Goal: Information Seeking & Learning: Check status

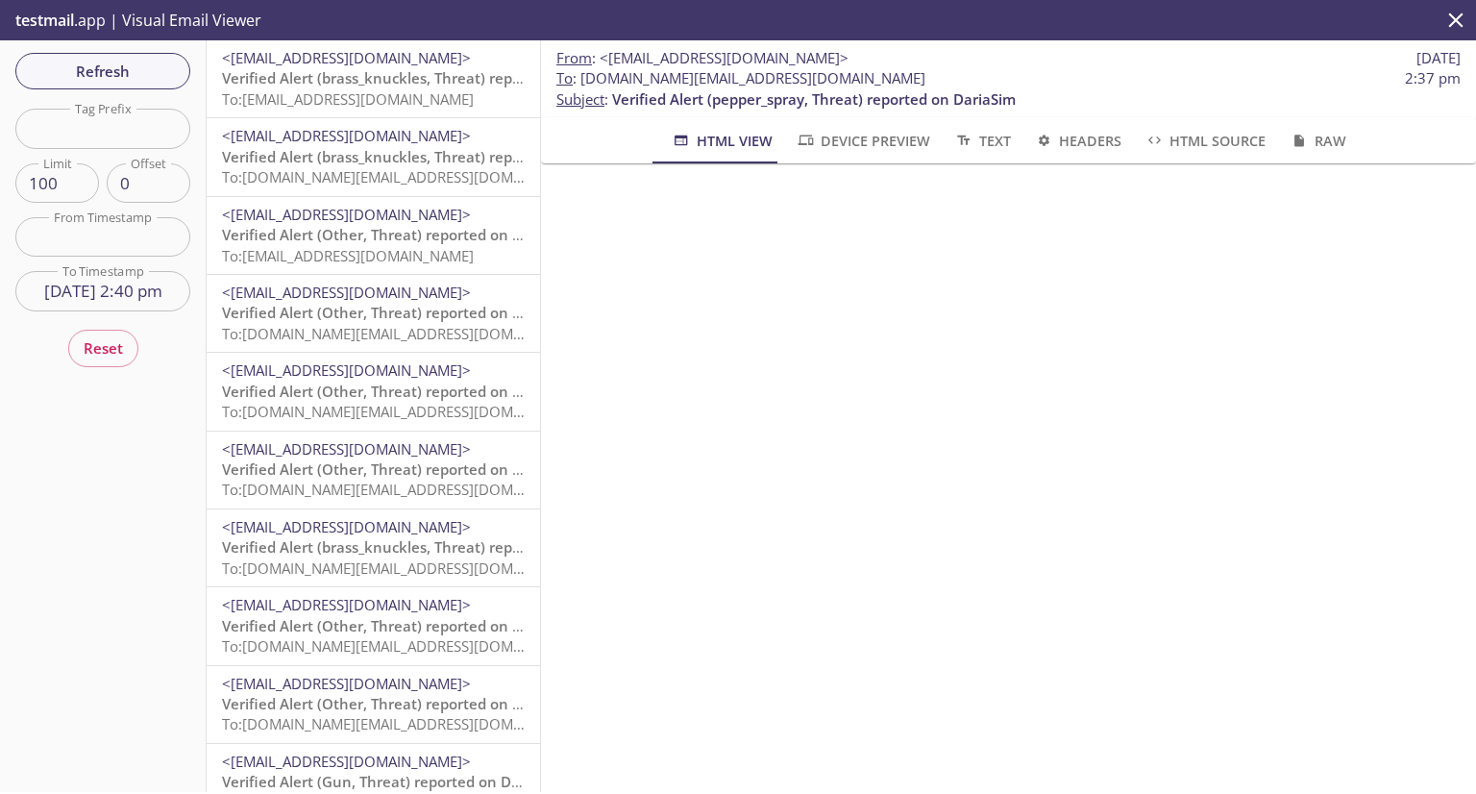
click at [371, 45] on div "<support+donotreply@evolvtechnology.net> Verified Alert (brass_knuckles, Threat…" at bounding box center [373, 78] width 333 height 77
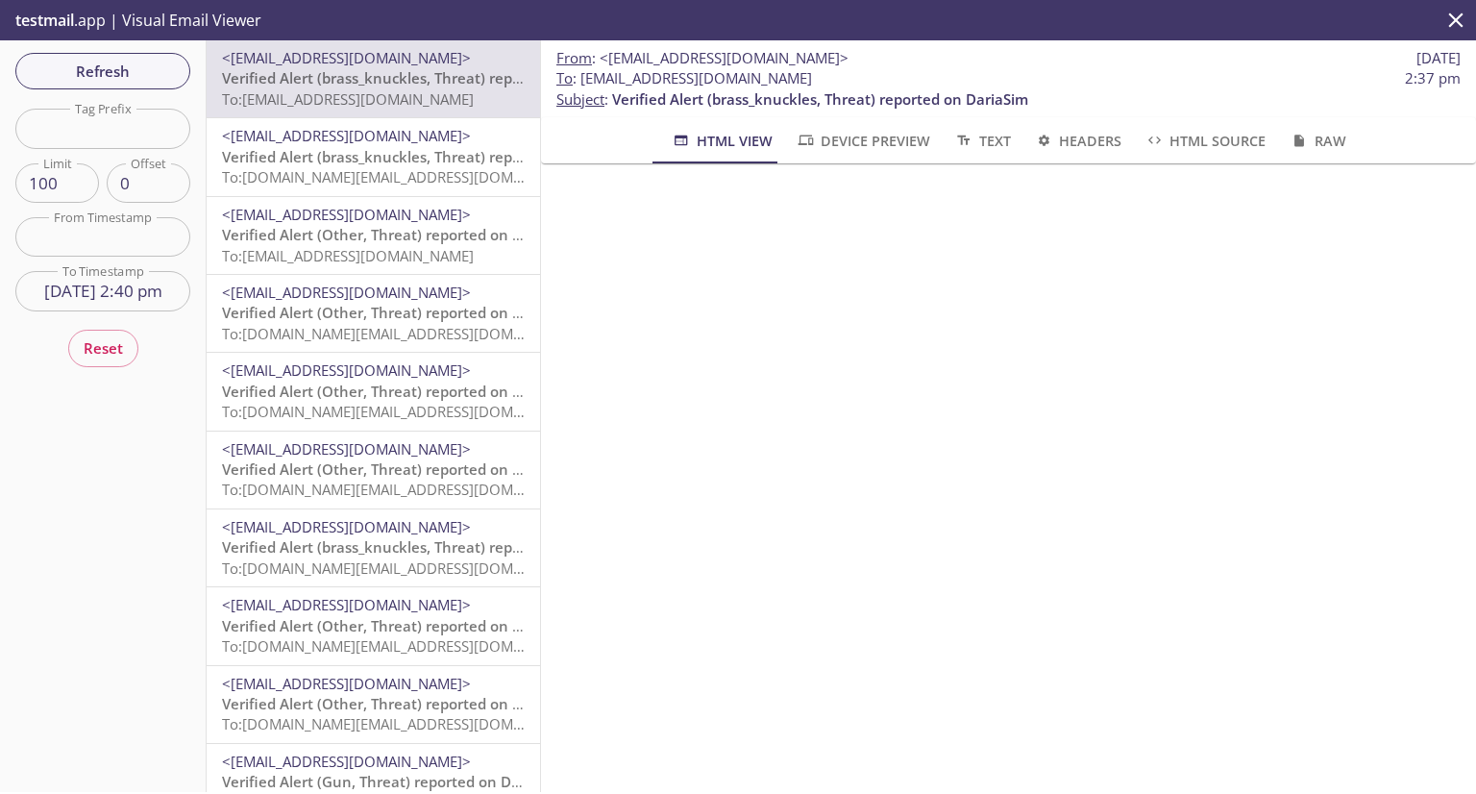
click at [349, 147] on span "Verified Alert (brass_knuckles, Threat) reported on DariaSim" at bounding box center [430, 156] width 416 height 19
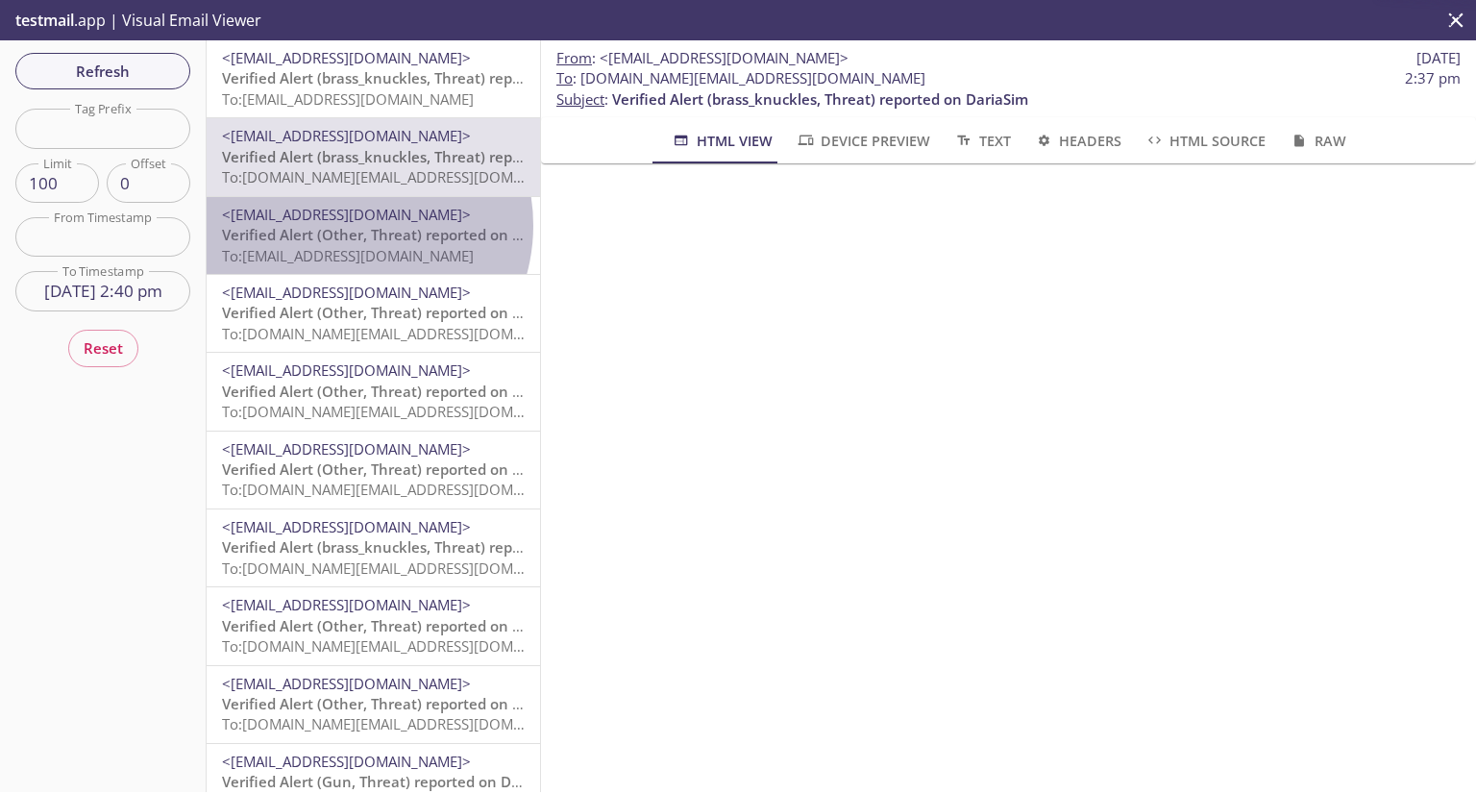
click at [347, 226] on span "Verified Alert (Other, Threat) reported on DariaSim" at bounding box center [398, 234] width 353 height 19
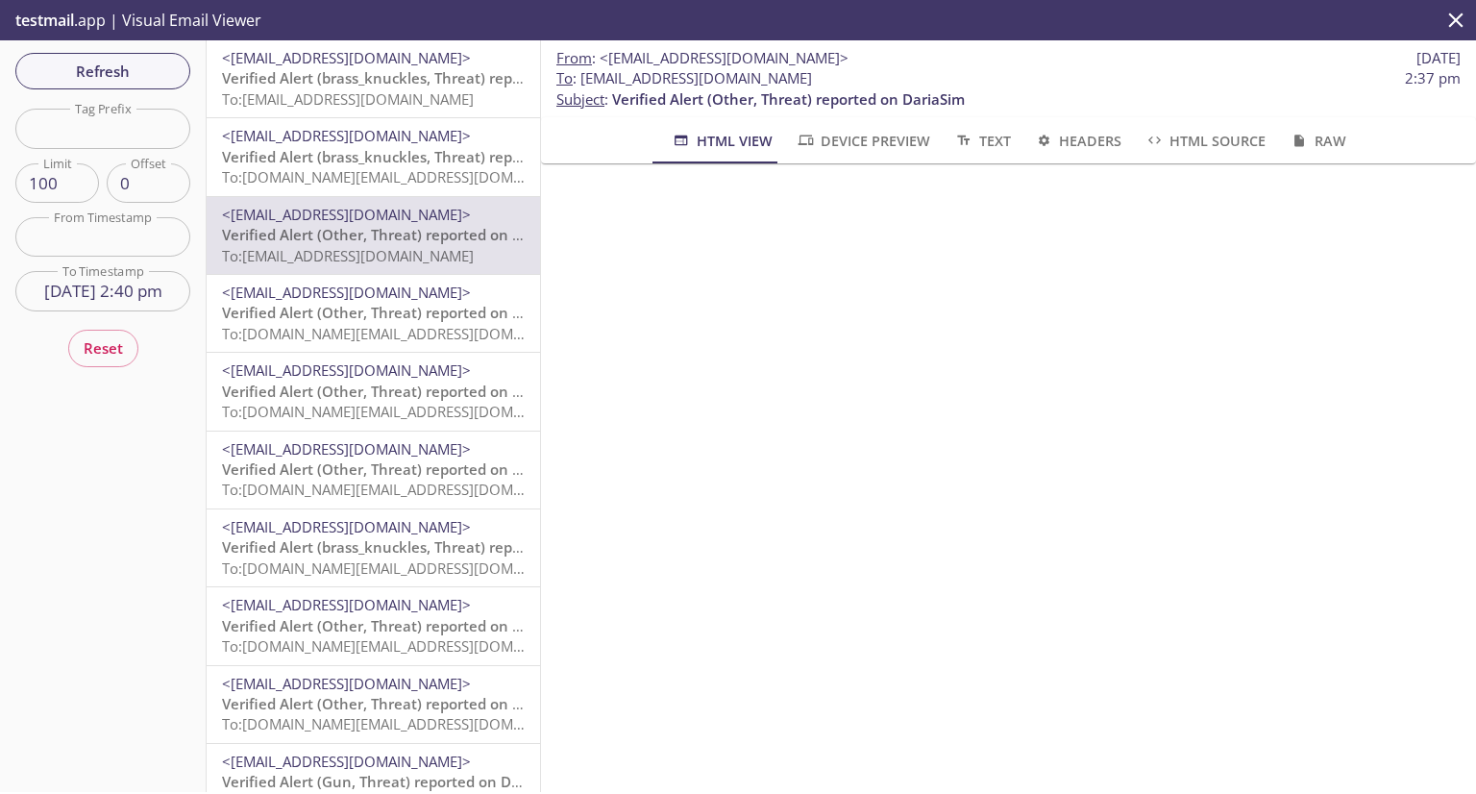
click at [127, 348] on button "Reset" at bounding box center [103, 348] width 70 height 37
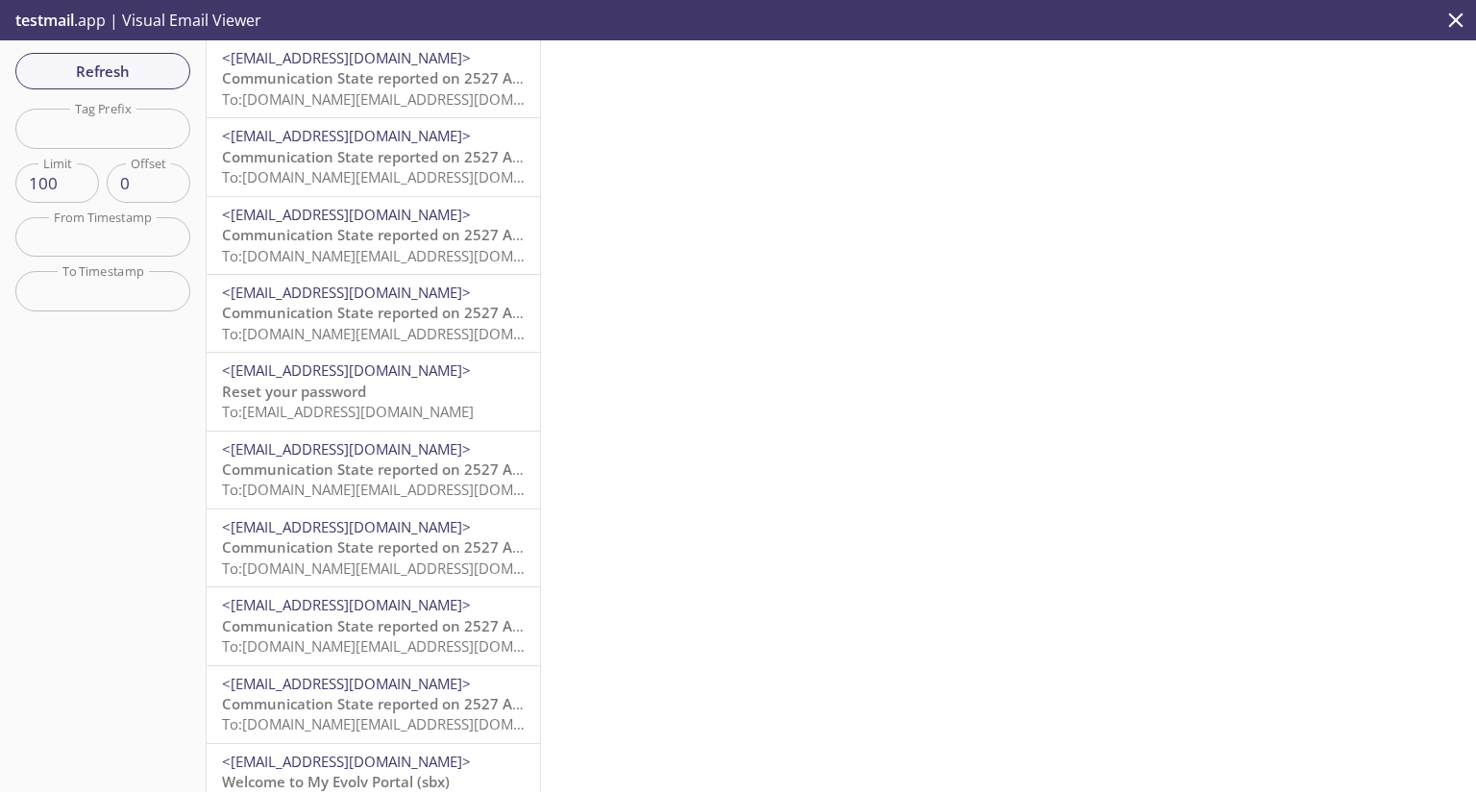
click at [346, 78] on span "Communication State reported on 2527 Alias, HQ, SQA_ACC at 09-17-2025 07:17:25" at bounding box center [494, 77] width 545 height 19
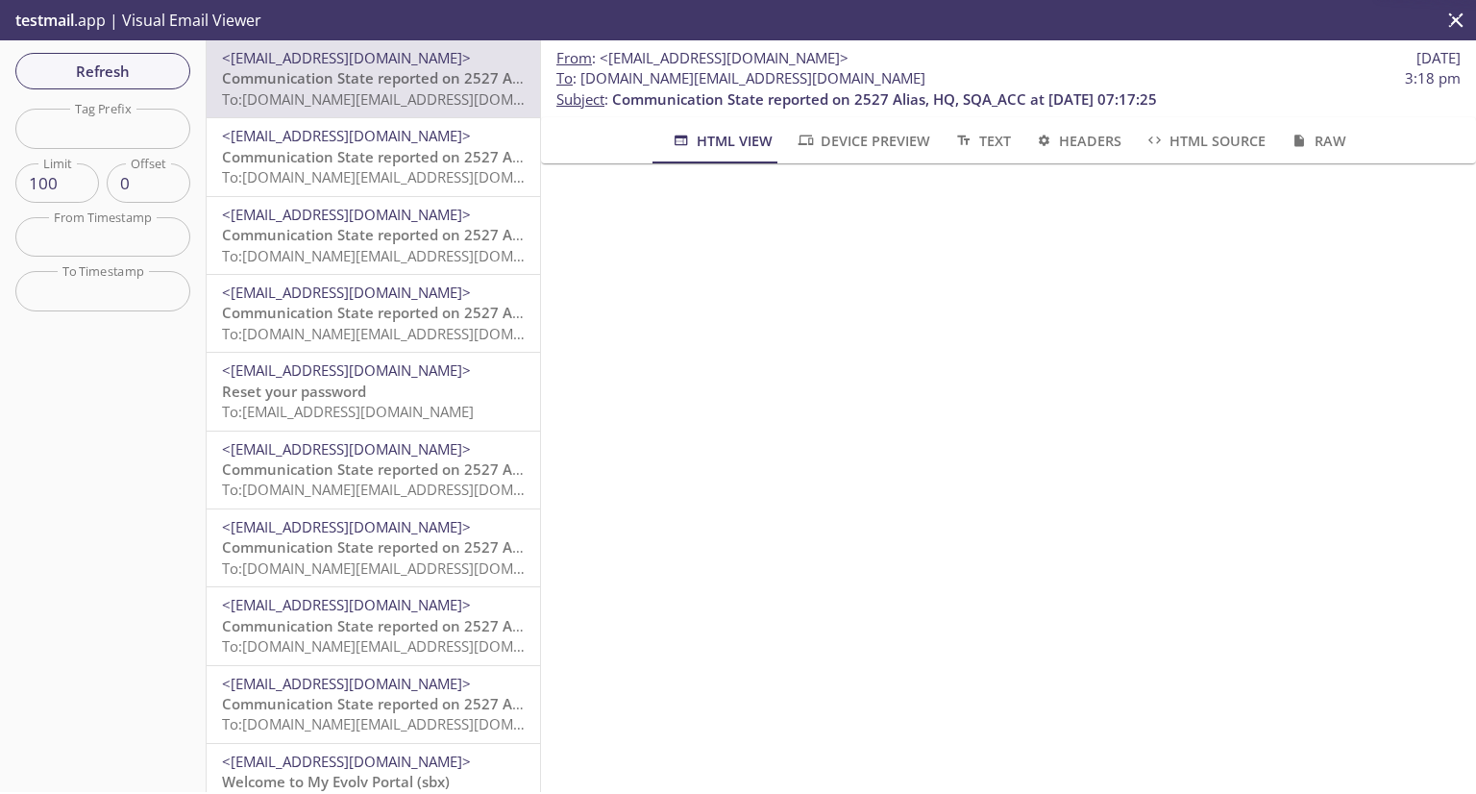
click at [340, 159] on span "Communication State reported on 2527 Alias, HQ, SQA_ACC at 09-17-2025 07:17:25" at bounding box center [494, 156] width 545 height 19
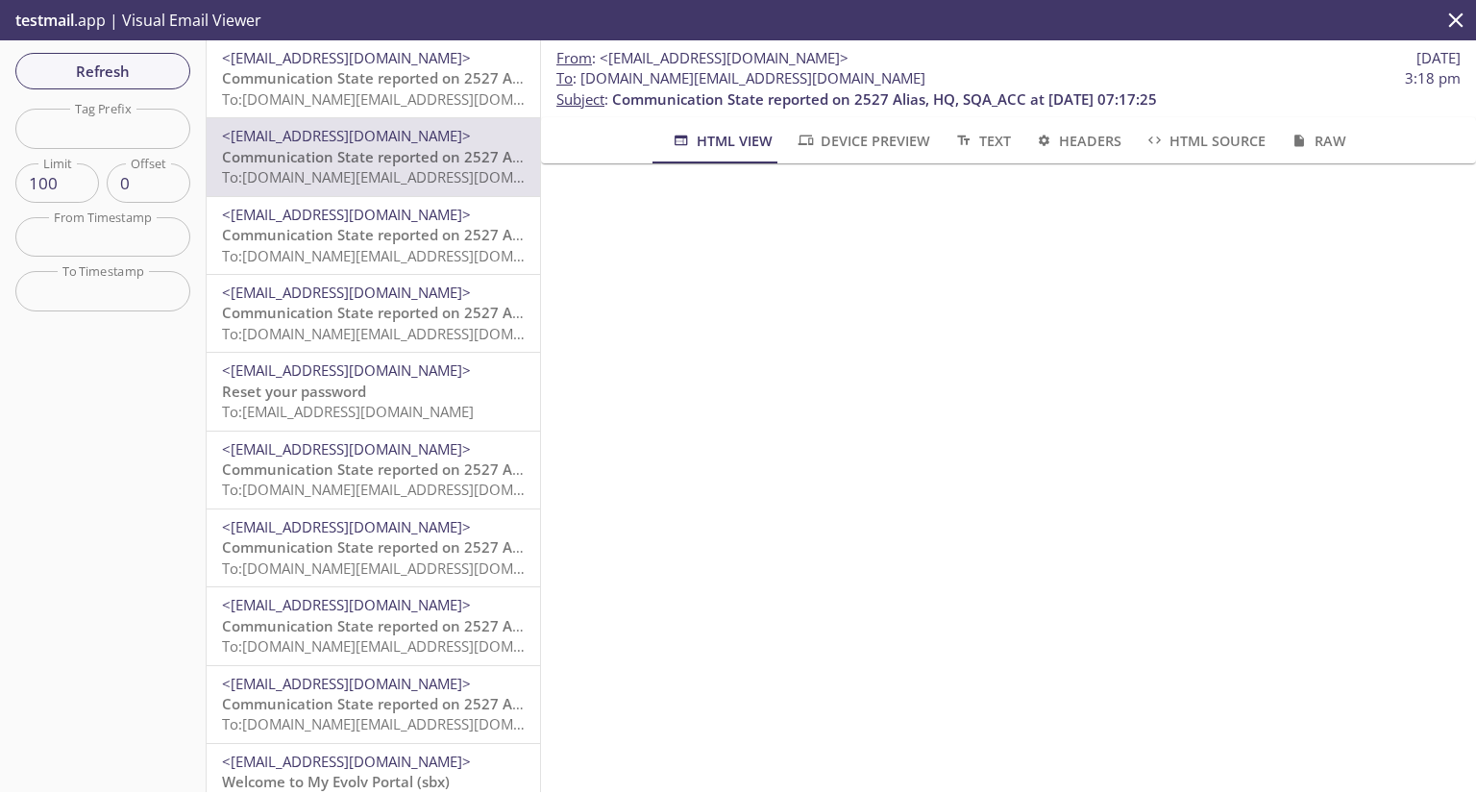
click at [344, 237] on span "Communication State reported on 2527 Alias, HQ, SQA_ACC at 09-17-2025 07:17:25" at bounding box center [494, 234] width 545 height 19
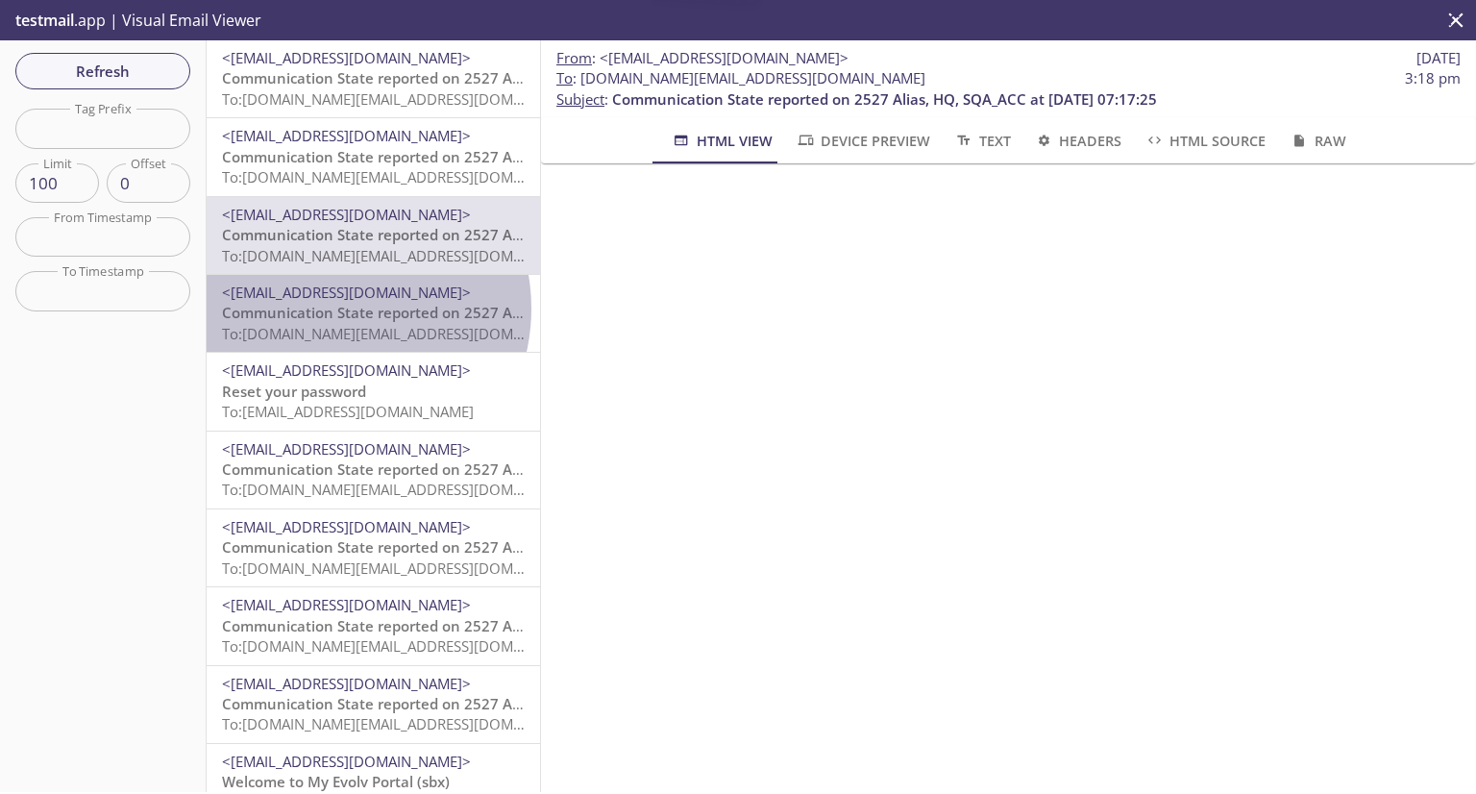
click at [334, 308] on span "Communication State reported on 2527 Alias, HQ, SQA_ACC at 09-17-2025 07:17:25" at bounding box center [494, 312] width 545 height 19
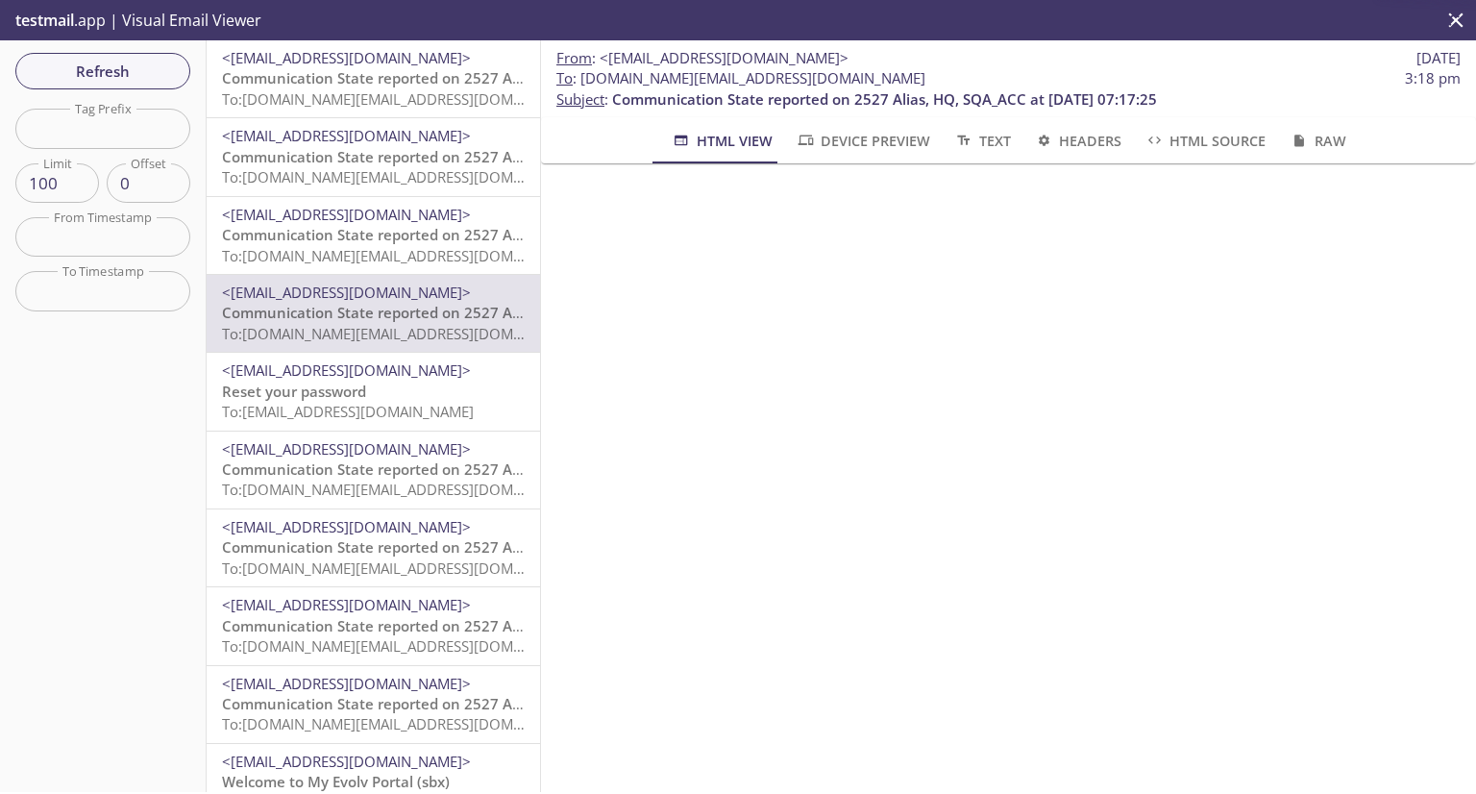
click at [325, 79] on span "Communication State reported on 2527 Alias, HQ, SQA_ACC at 09-17-2025 07:17:25" at bounding box center [494, 77] width 545 height 19
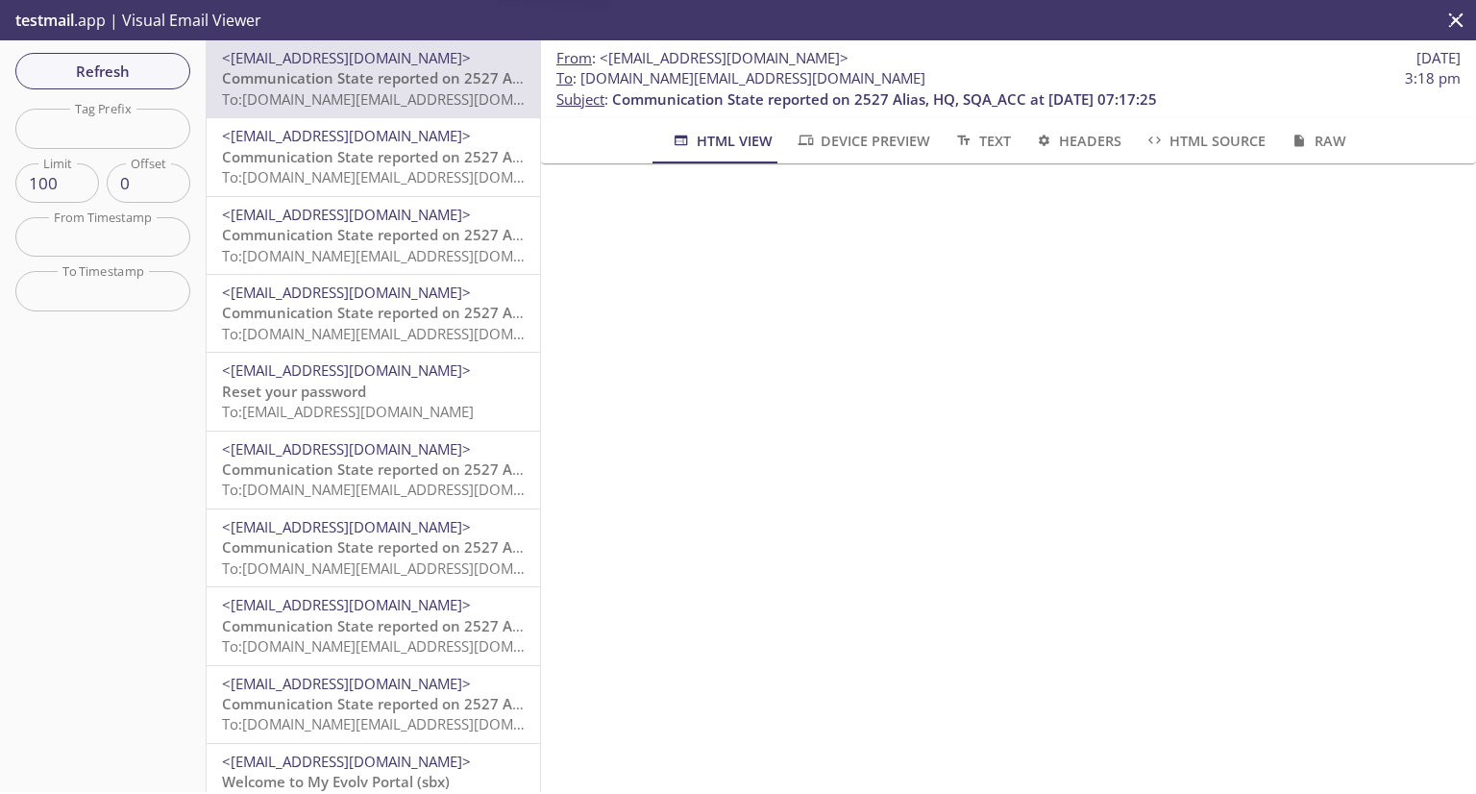
click at [298, 151] on span "Communication State reported on 2527 Alias, HQ, SQA_ACC at 09-17-2025 07:17:25" at bounding box center [494, 156] width 545 height 19
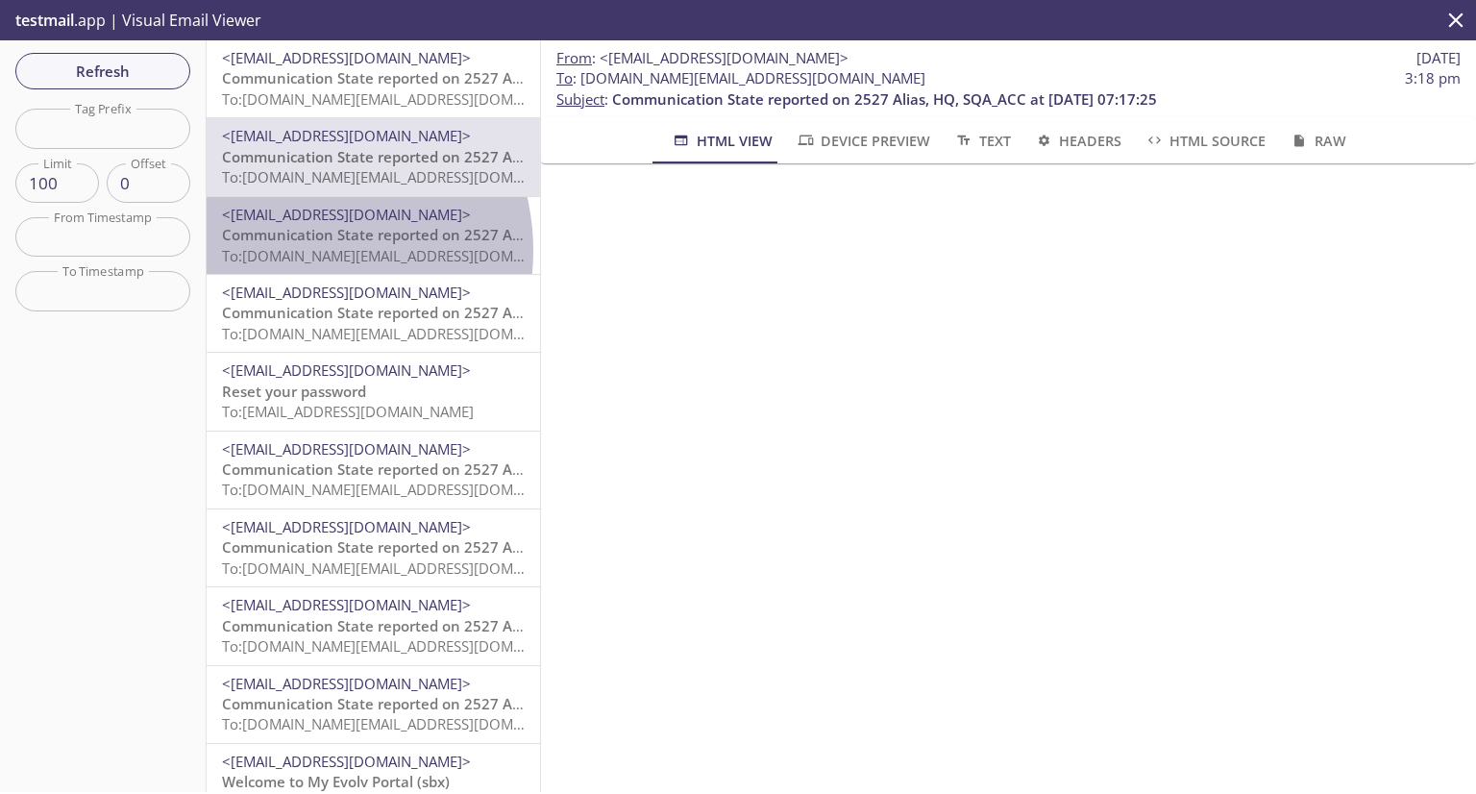
click at [296, 251] on span "To: evolvportal.auto_customer_admin_totp_user@inbox.testmail.app" at bounding box center [404, 255] width 365 height 19
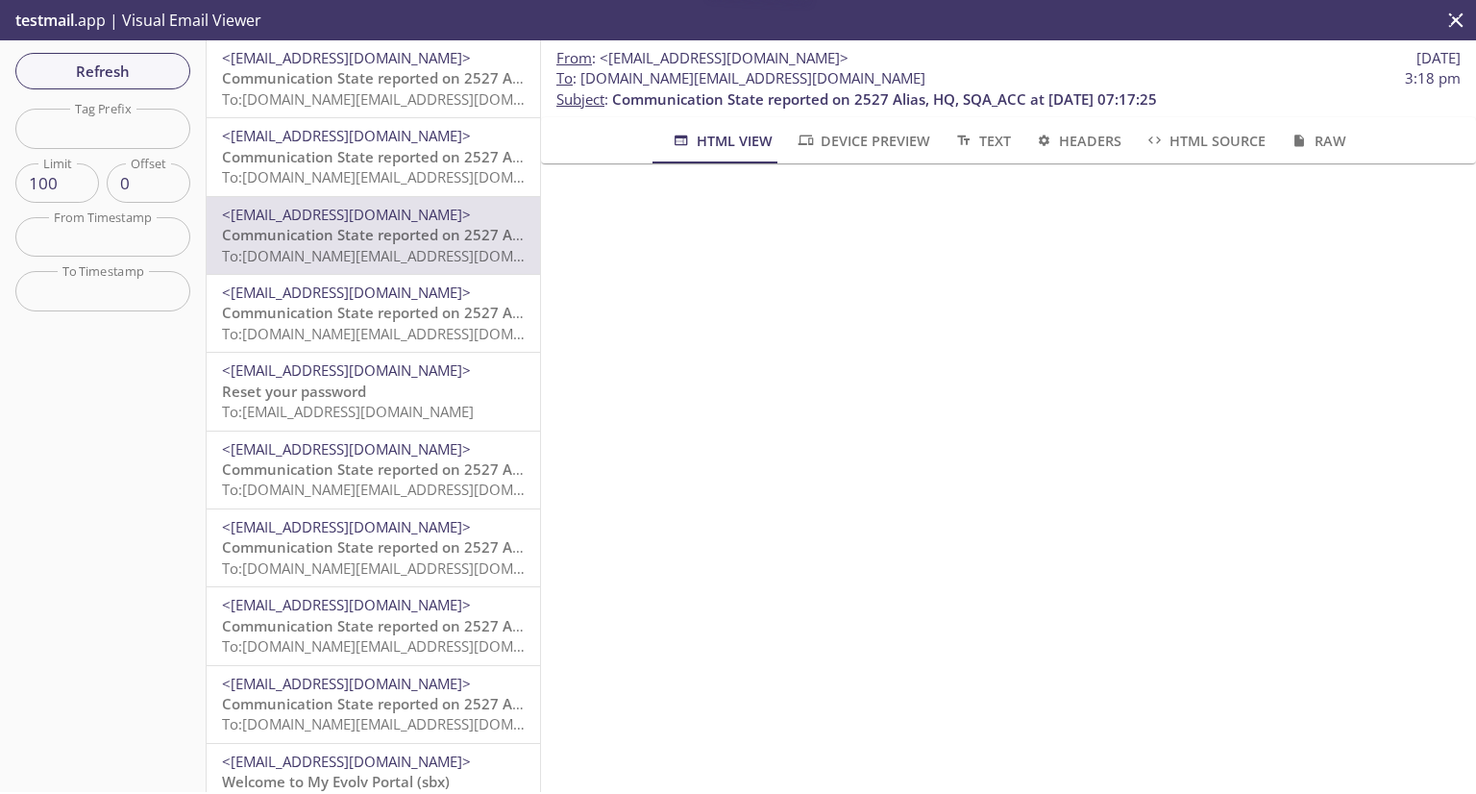
click at [327, 313] on span "Communication State reported on 2527 Alias, HQ, SQA_ACC at 09-17-2025 07:17:25" at bounding box center [494, 312] width 545 height 19
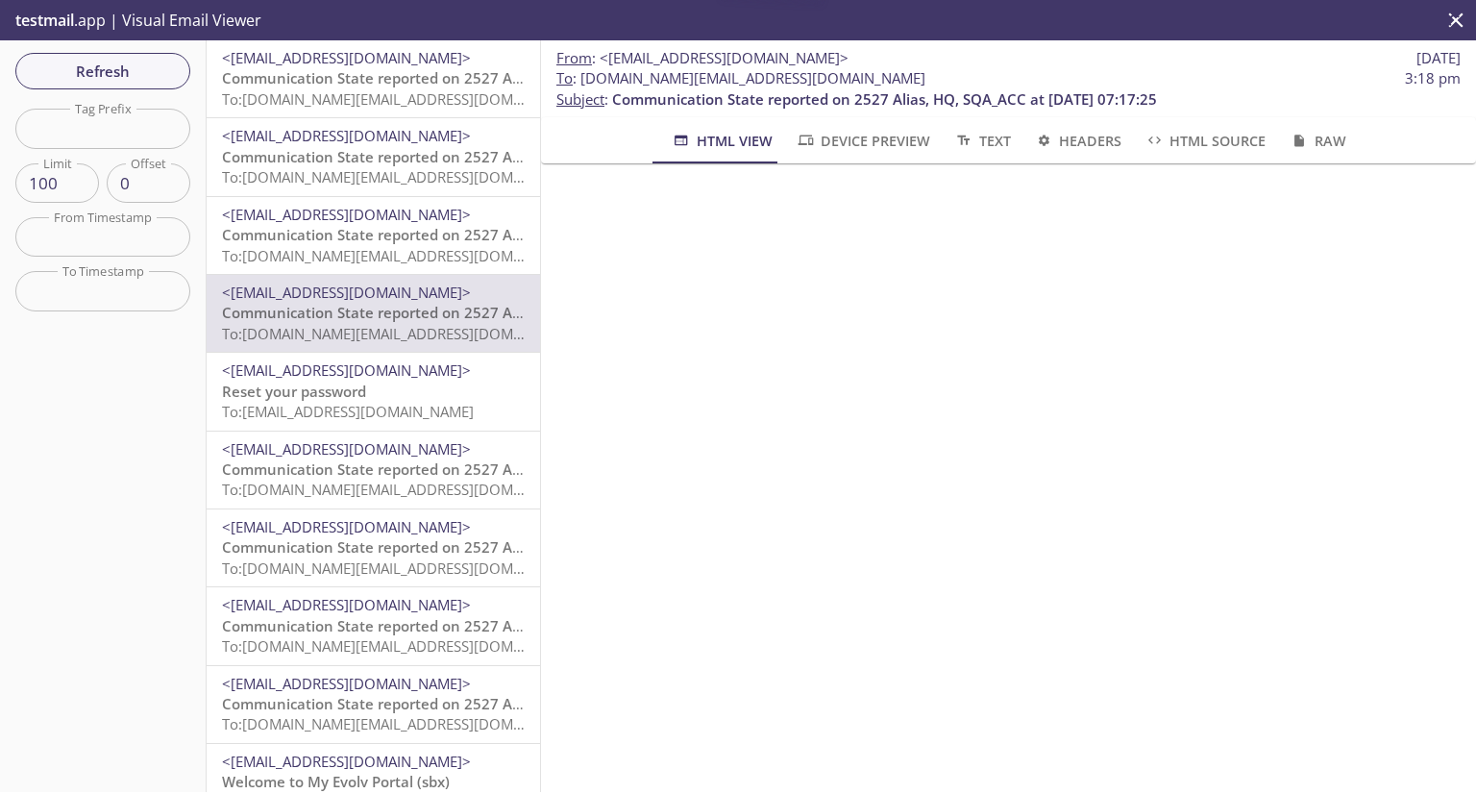
click at [349, 393] on span "Reset your password" at bounding box center [294, 391] width 144 height 19
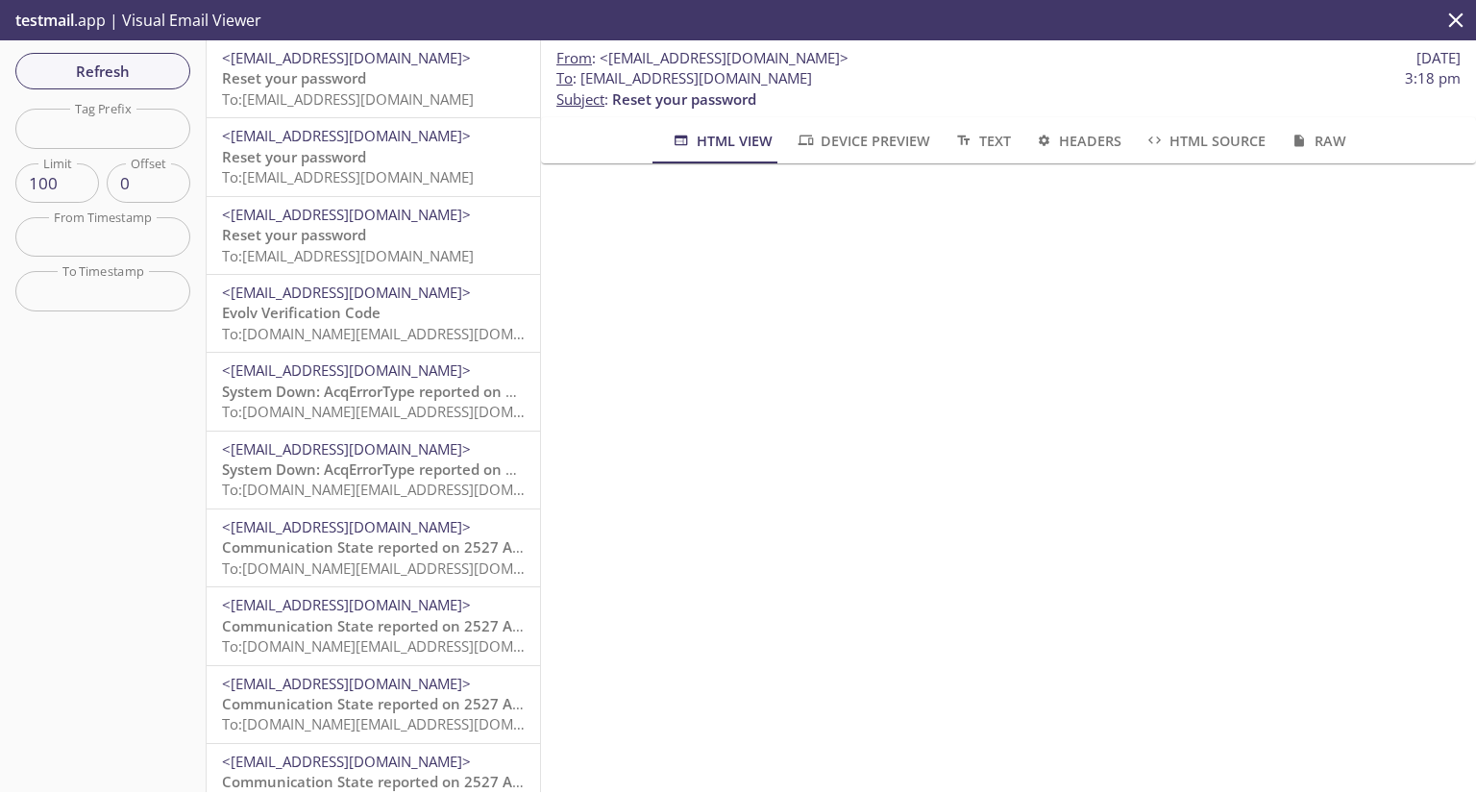
click at [310, 97] on span "To: evolvportal.arcustomerbasic@inbox.testmail.app" at bounding box center [348, 98] width 252 height 19
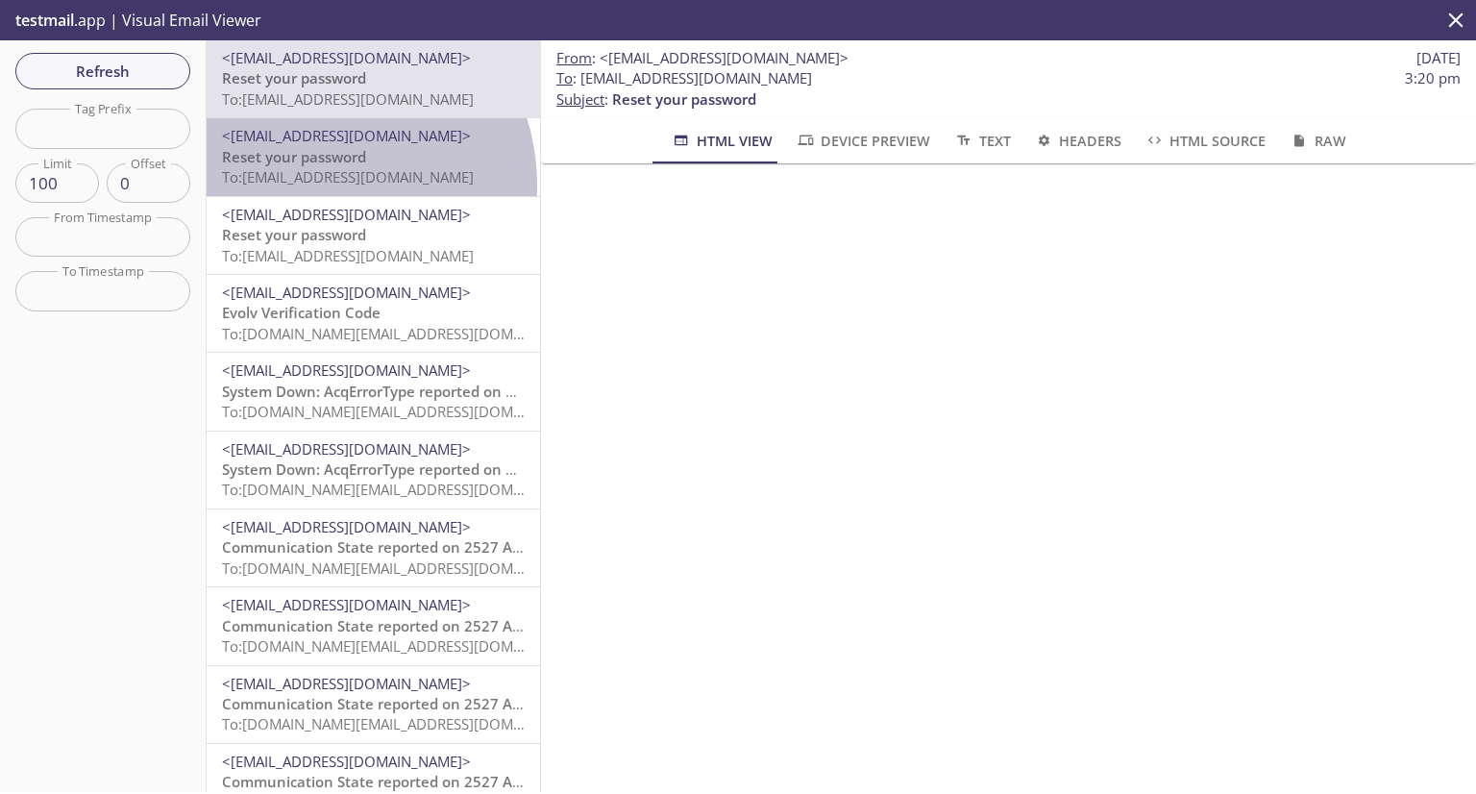
click at [303, 186] on p "Reset your password To: evolvportal.arcustomerbasic@inbox.testmail.app" at bounding box center [373, 167] width 303 height 41
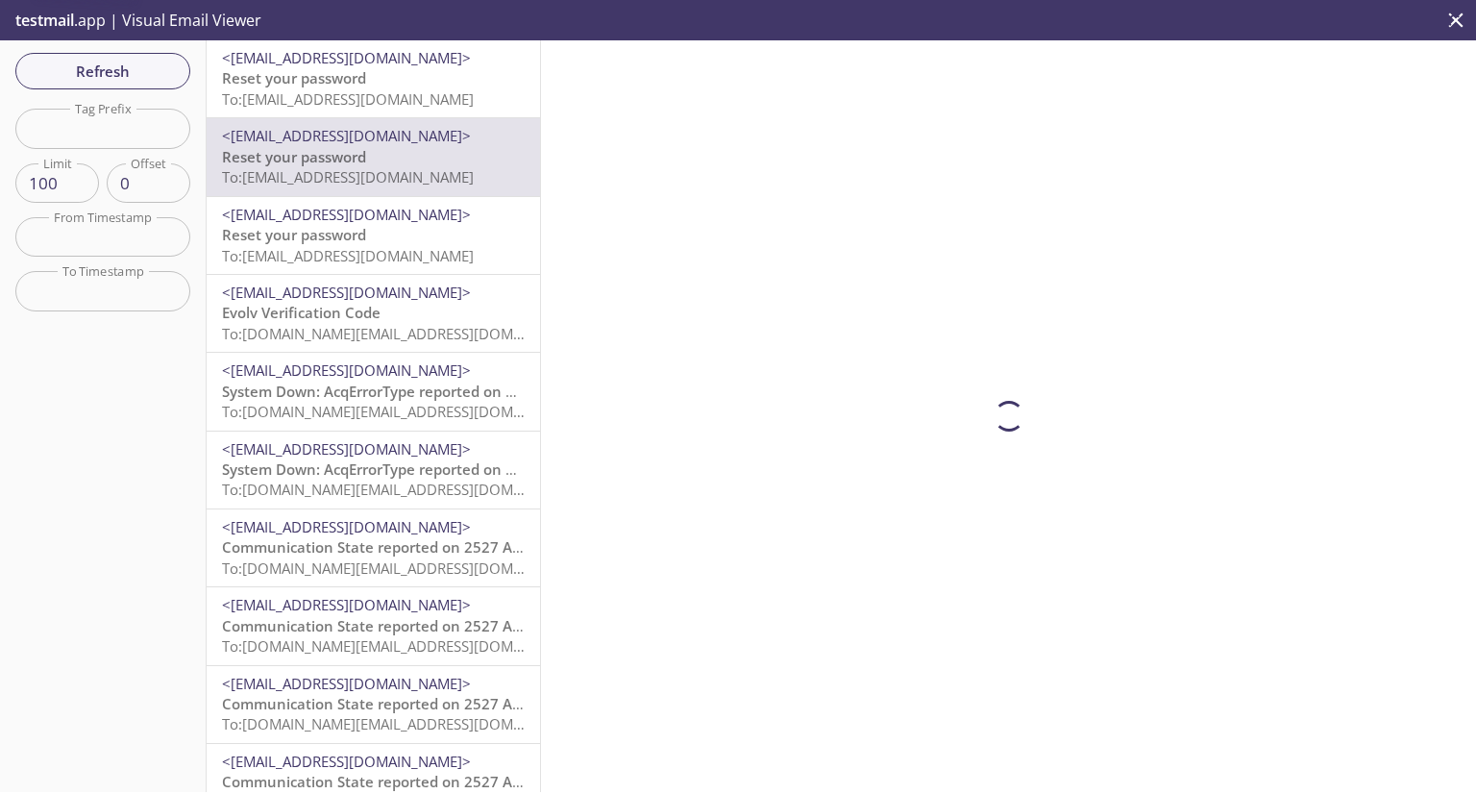
click at [330, 92] on span "To: evolvportal.arcustomerbasic@inbox.testmail.app" at bounding box center [348, 98] width 252 height 19
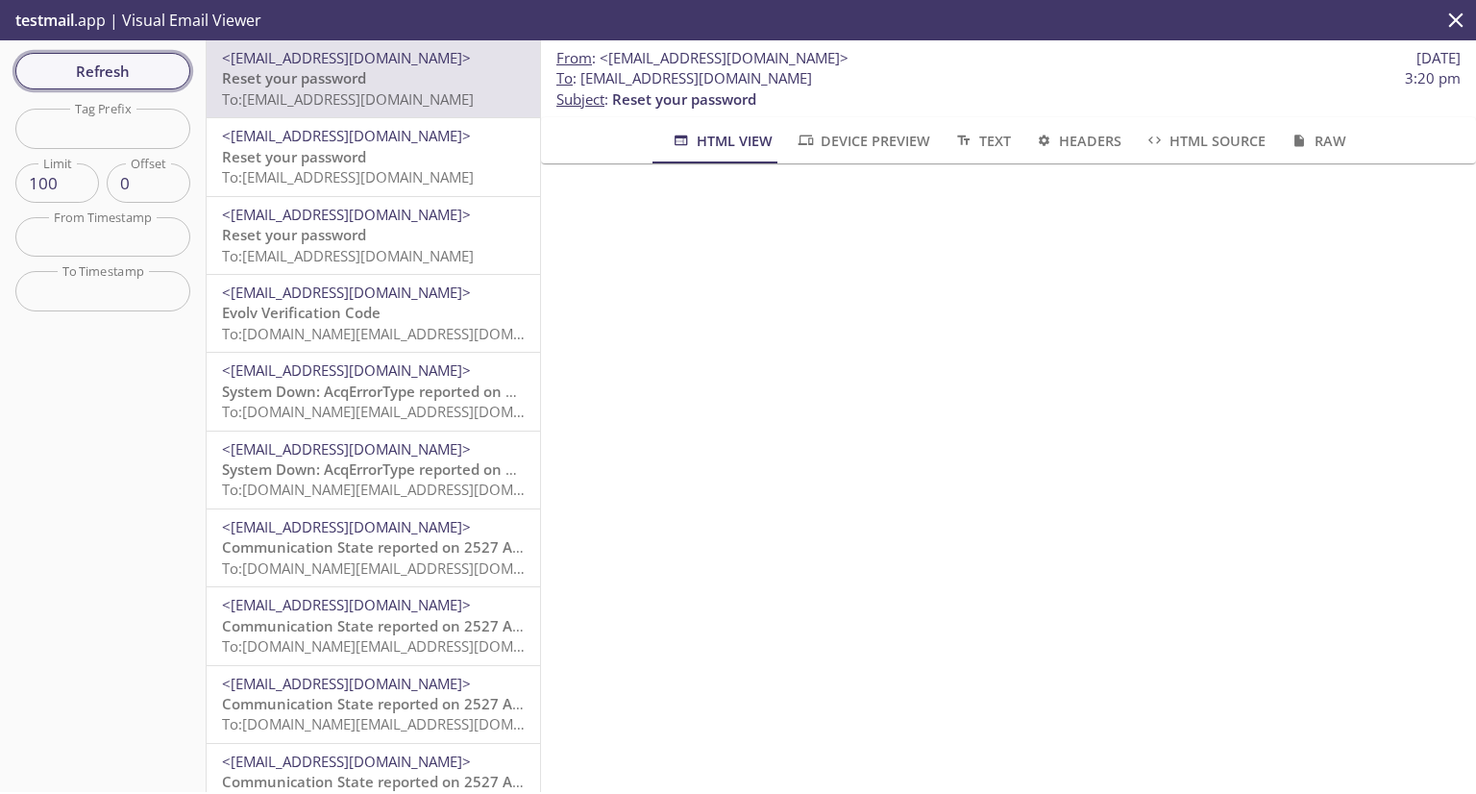
click at [122, 74] on span "Refresh" at bounding box center [103, 71] width 144 height 25
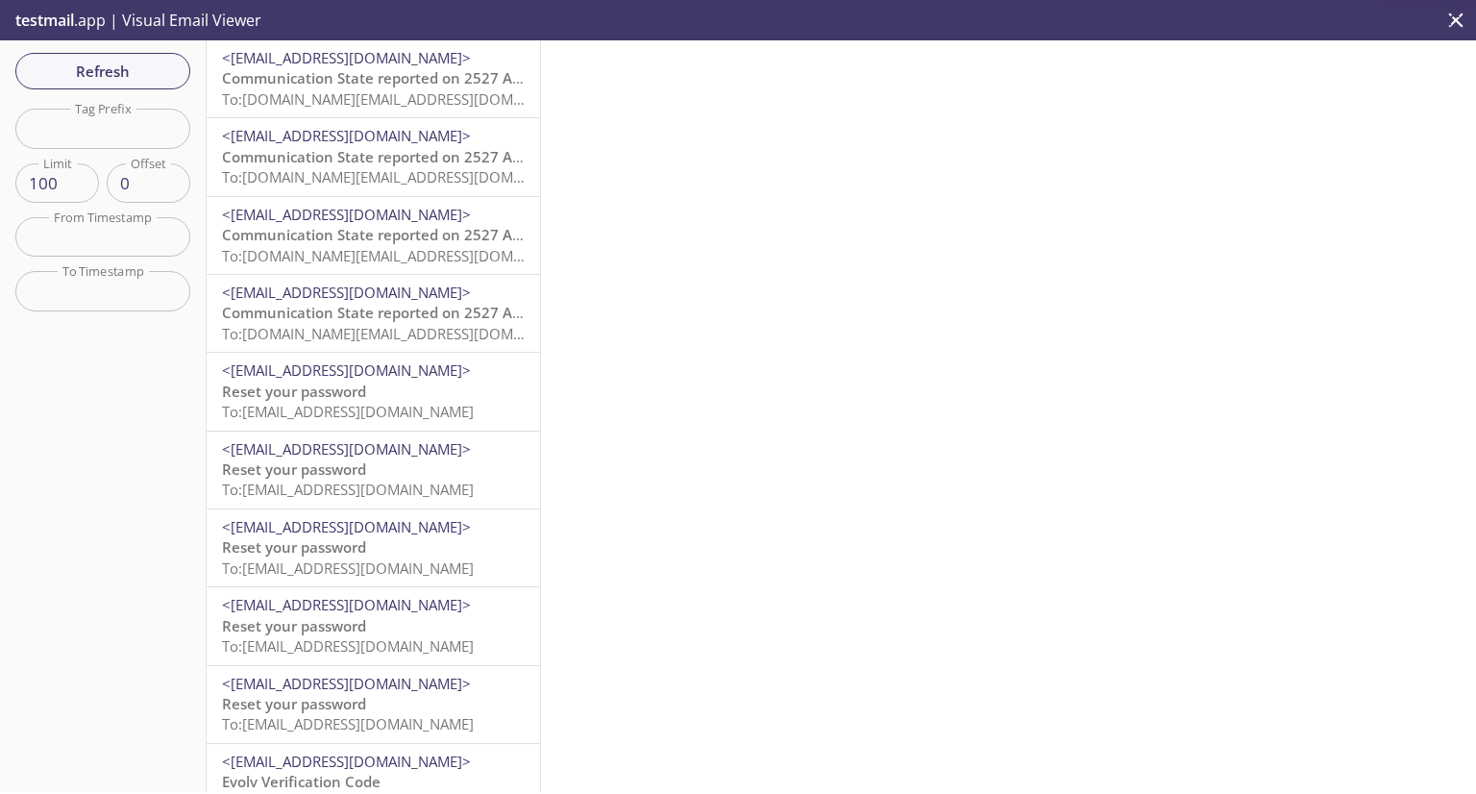
click at [355, 96] on span "To: evolvportal.auto_customer_user@inbox.testmail.app" at bounding box center [404, 98] width 365 height 19
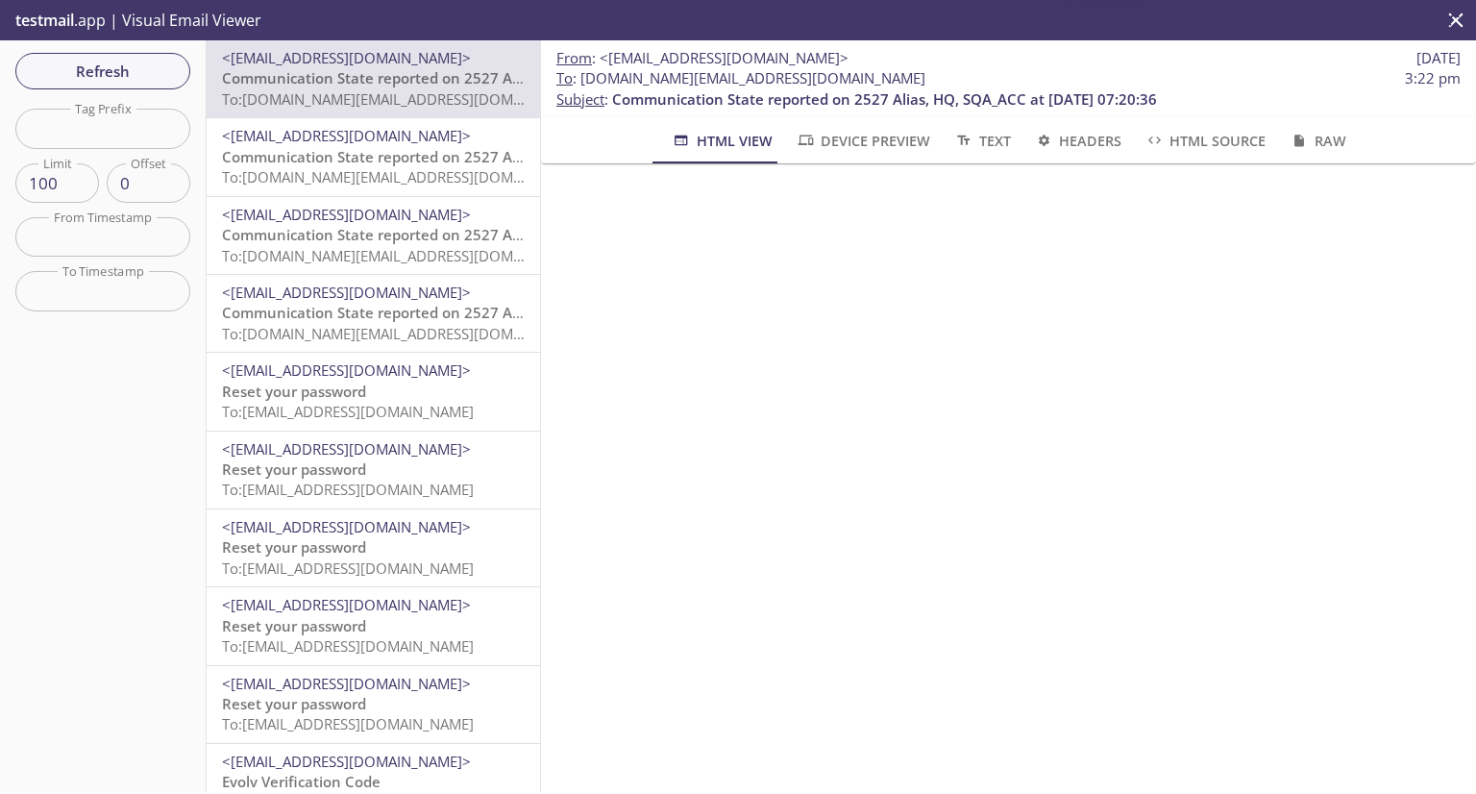
click at [349, 128] on span "<[EMAIL_ADDRESS][DOMAIN_NAME]>" at bounding box center [346, 135] width 249 height 19
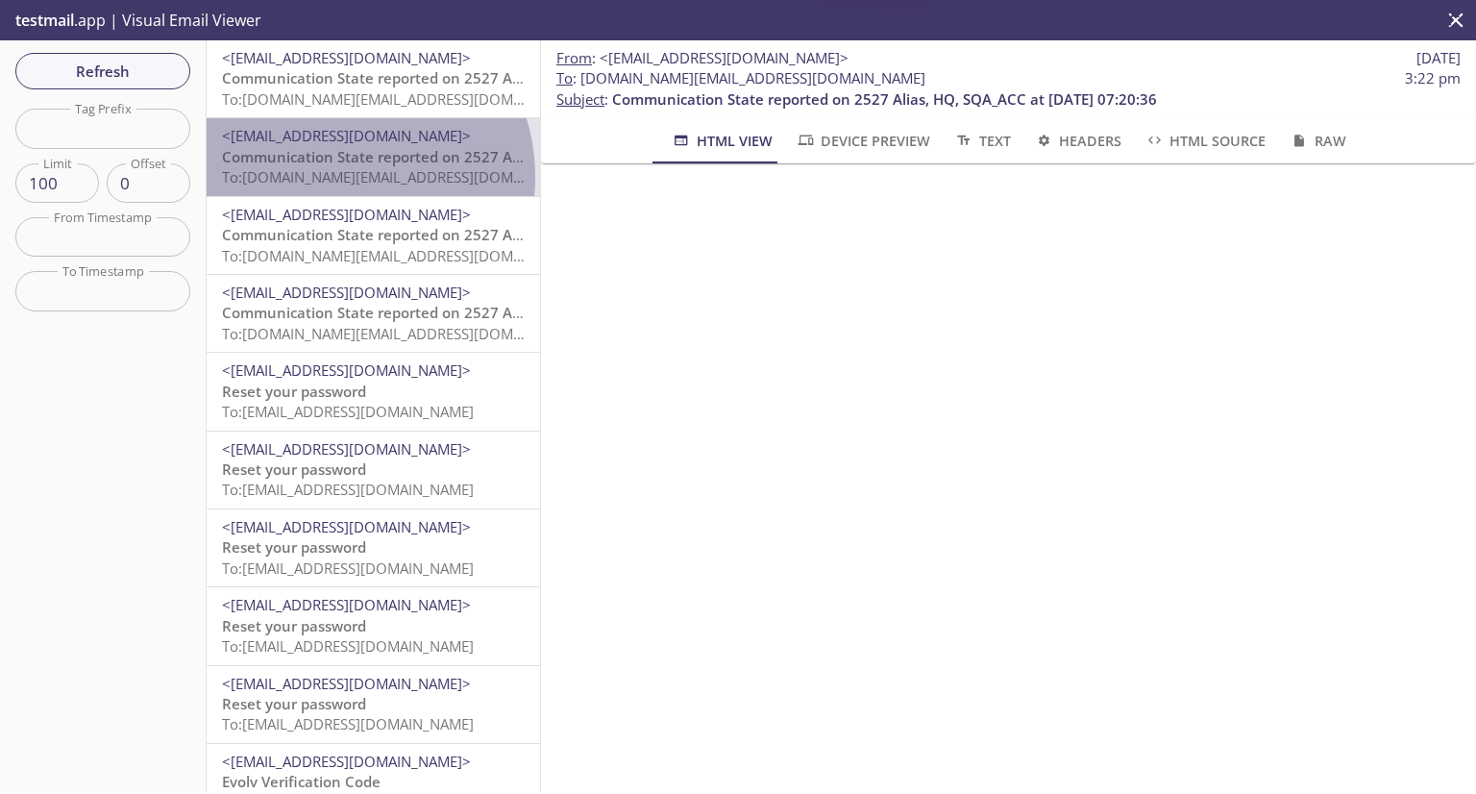
click at [335, 180] on span "To: evolvportal.auto_customer_totp_user@inbox.testmail.app" at bounding box center [404, 176] width 365 height 19
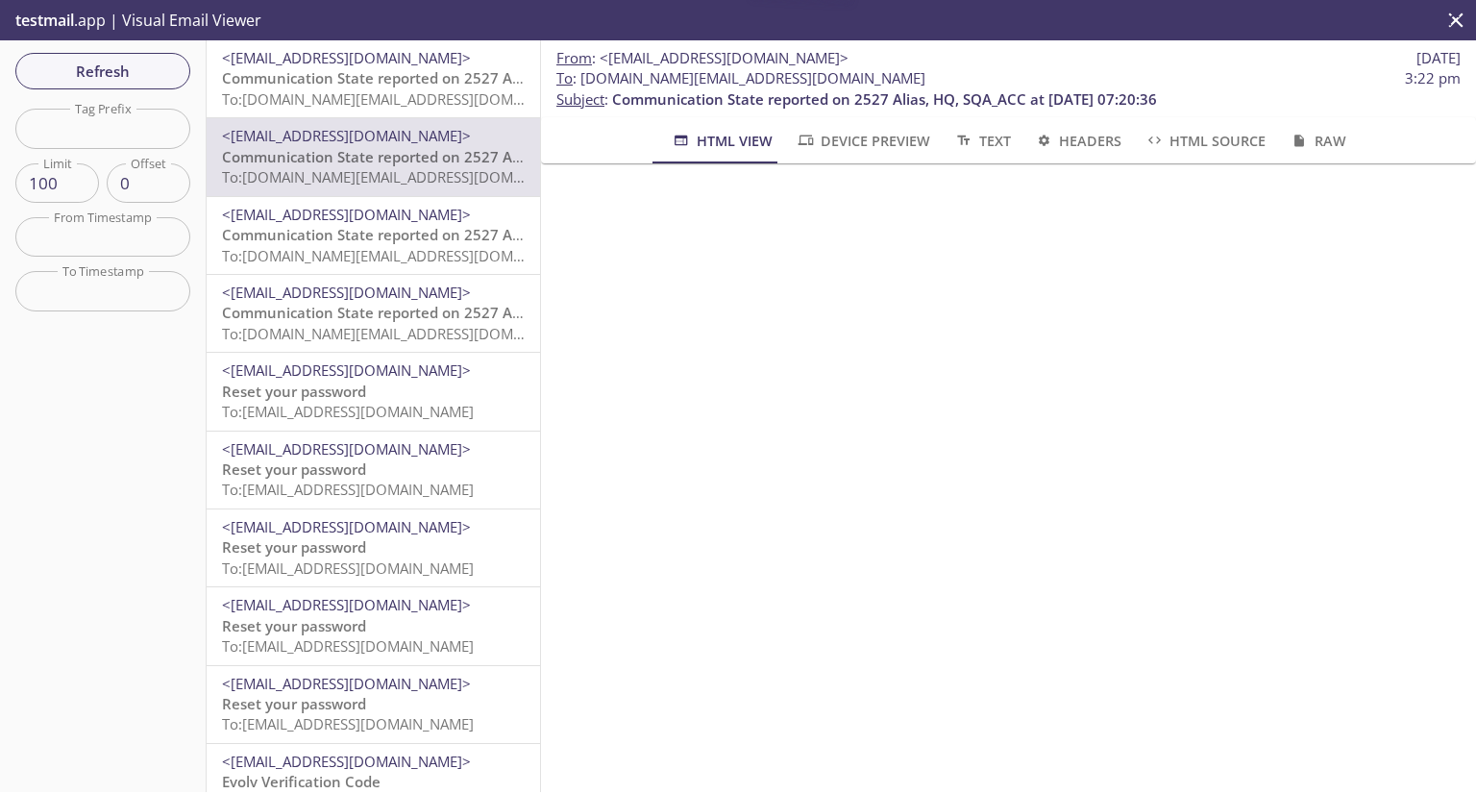
click at [337, 209] on span "<[EMAIL_ADDRESS][DOMAIN_NAME]>" at bounding box center [346, 214] width 249 height 19
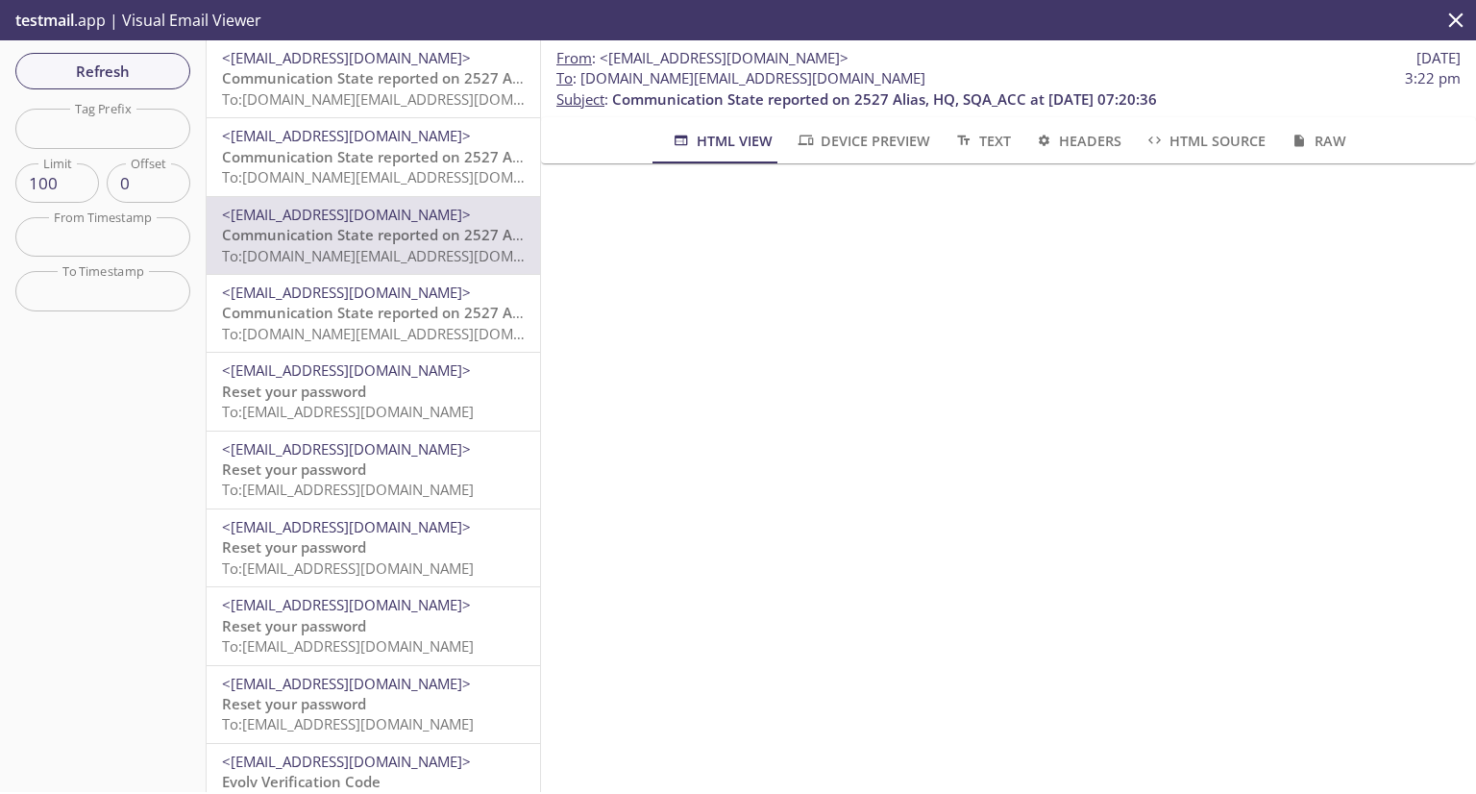
click at [335, 326] on span "To: evolvportal.auto_customer_admin_totp_user@inbox.testmail.app" at bounding box center [404, 333] width 365 height 19
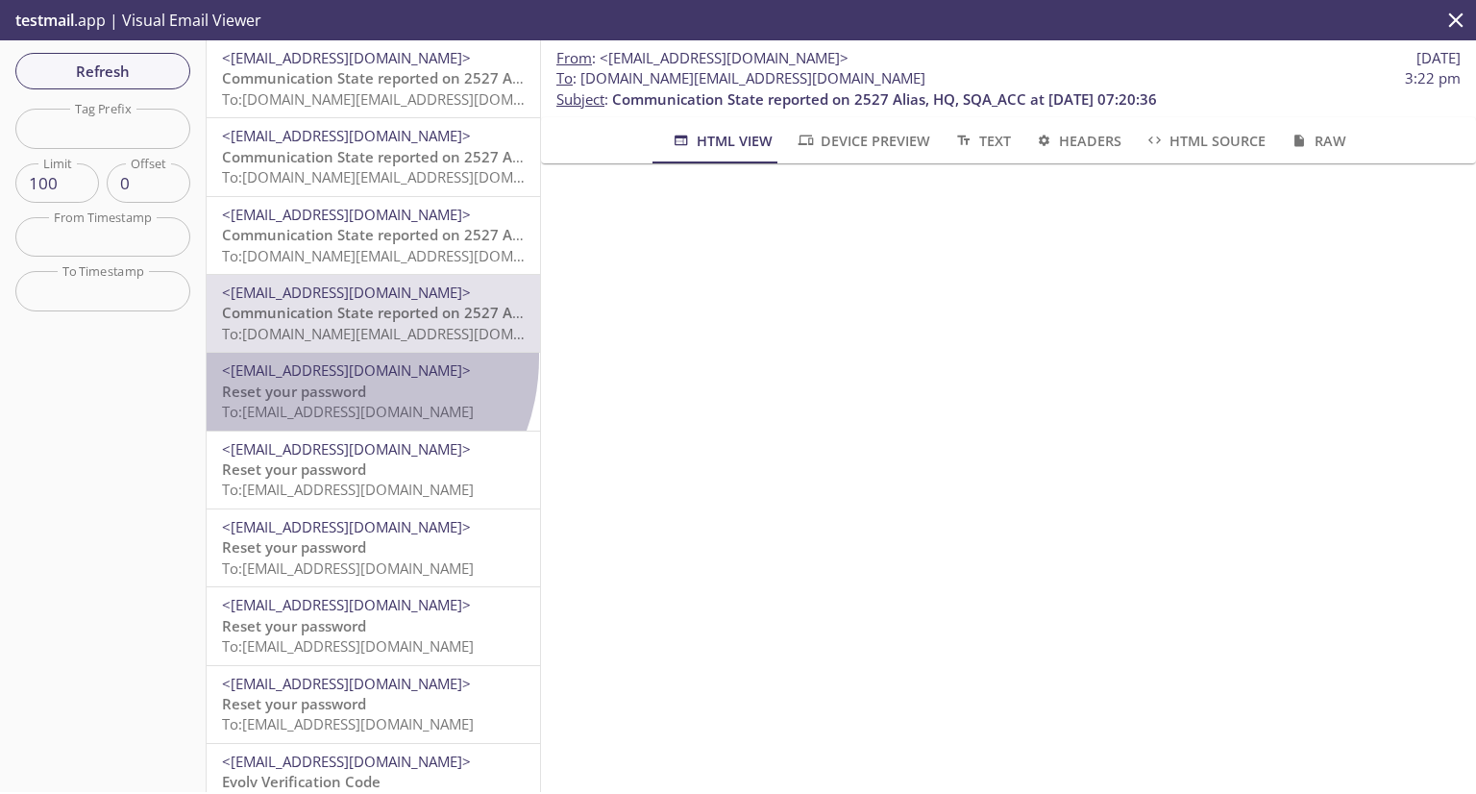
click at [319, 357] on div "<no-reply@evolvtechnology.net> Reset your password To: evolvportal.arcustomerba…" at bounding box center [373, 391] width 333 height 77
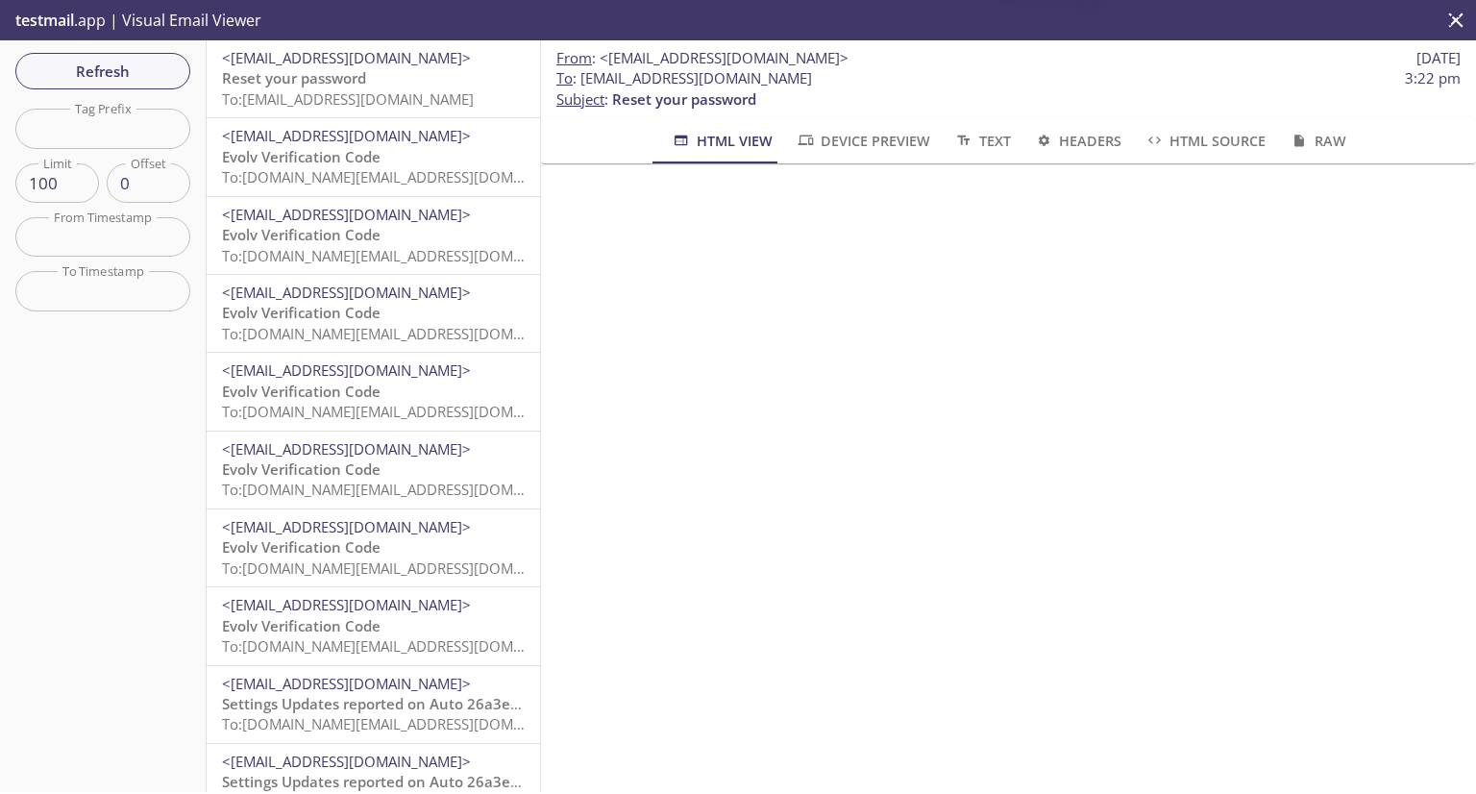
click at [354, 80] on span "Reset your password" at bounding box center [294, 77] width 144 height 19
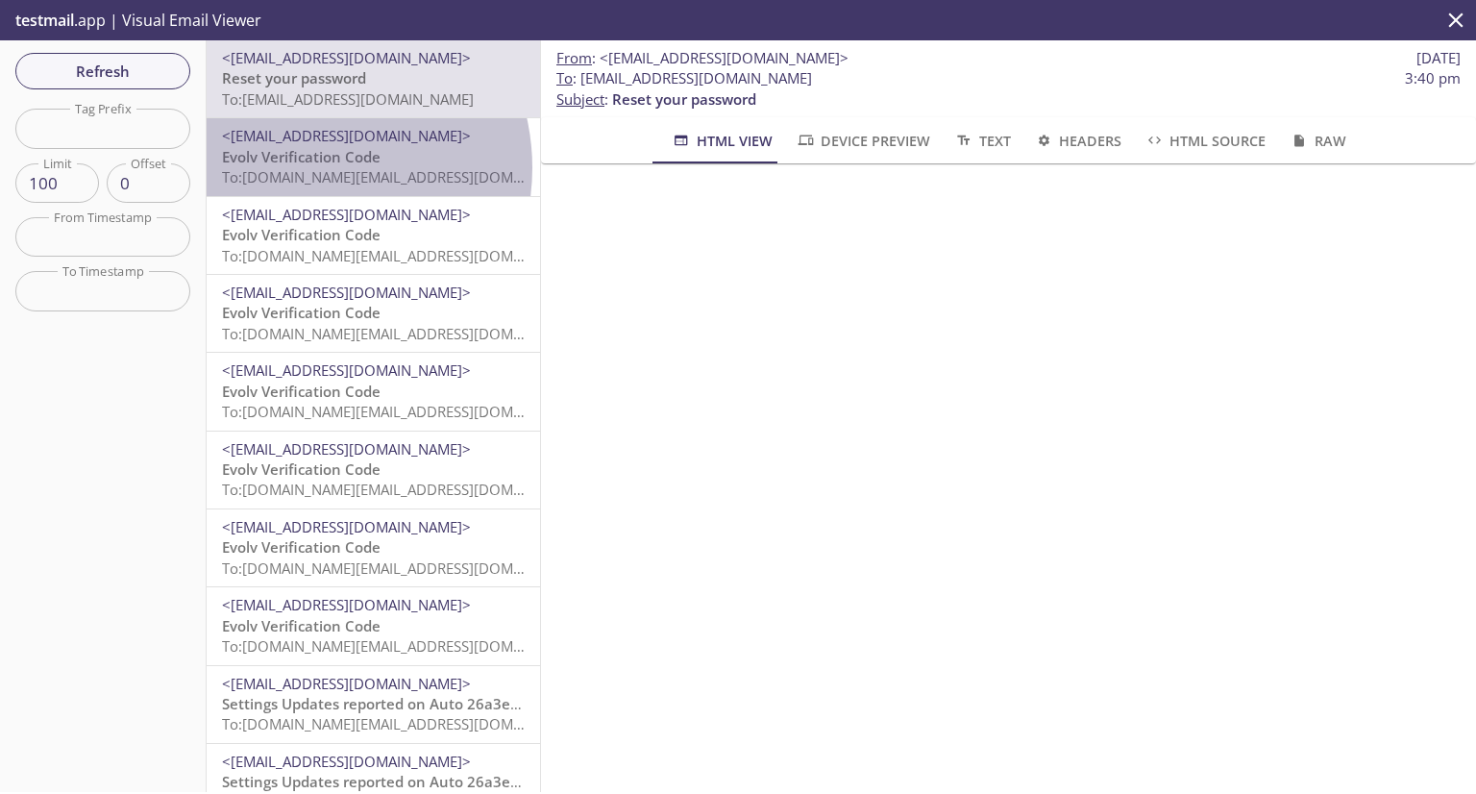
click at [304, 167] on span "To: evolvportal.auto_admin@inbox.testmail.app" at bounding box center [404, 176] width 365 height 19
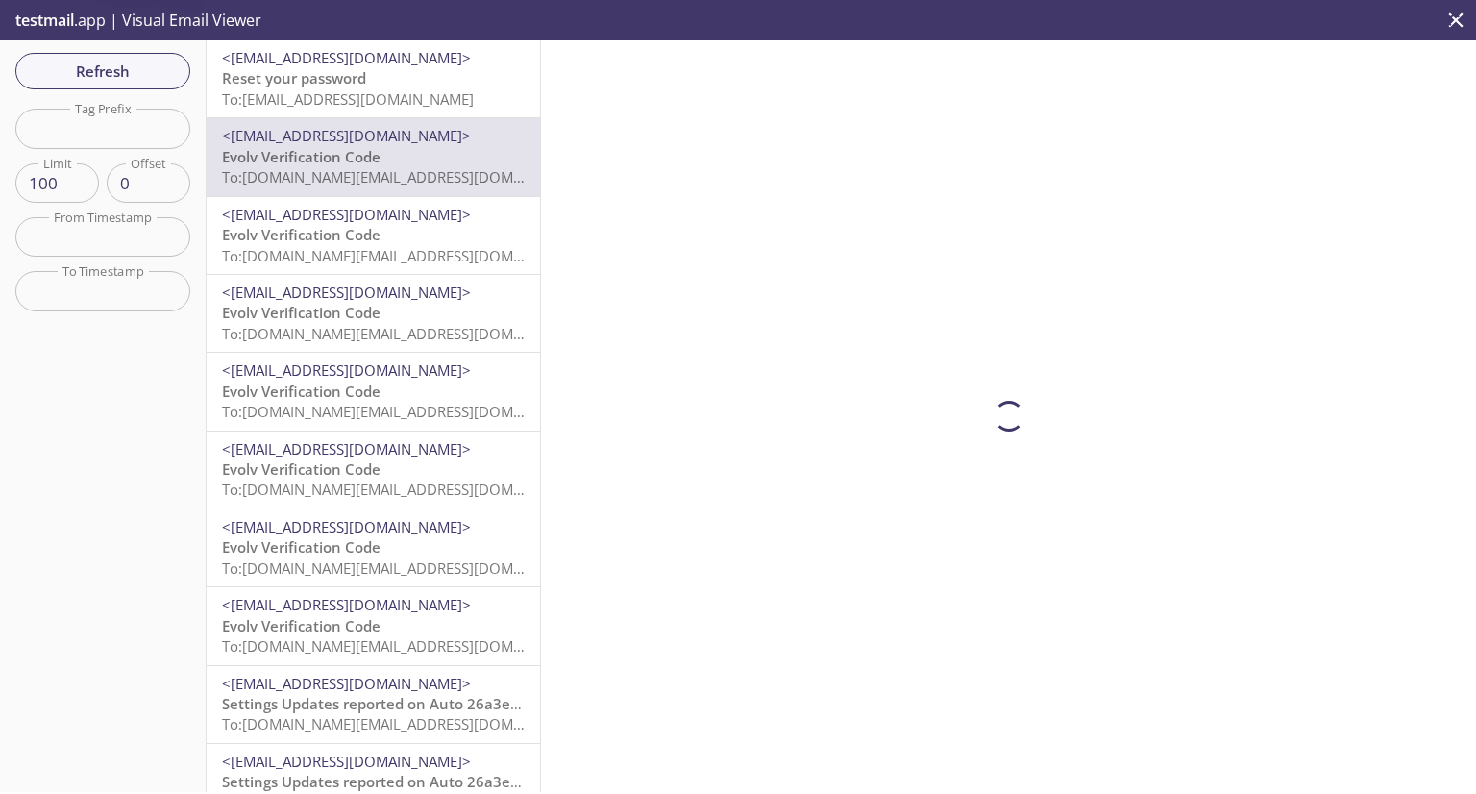
click at [342, 66] on span "<[EMAIL_ADDRESS][DOMAIN_NAME]>" at bounding box center [346, 57] width 249 height 19
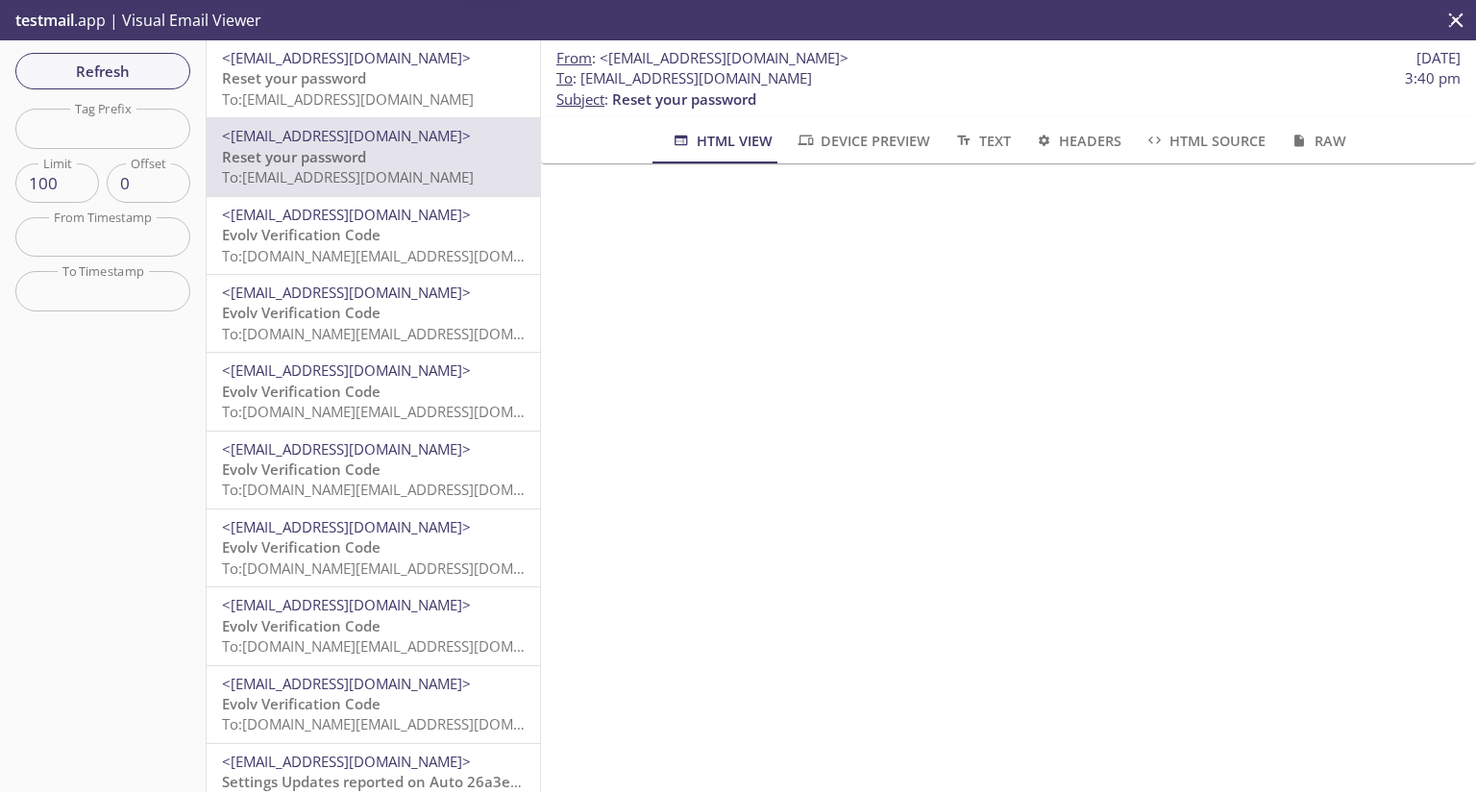
click at [393, 87] on p "Reset your password To: [EMAIL_ADDRESS][DOMAIN_NAME]" at bounding box center [373, 88] width 303 height 41
